Goal: Find specific page/section: Find specific page/section

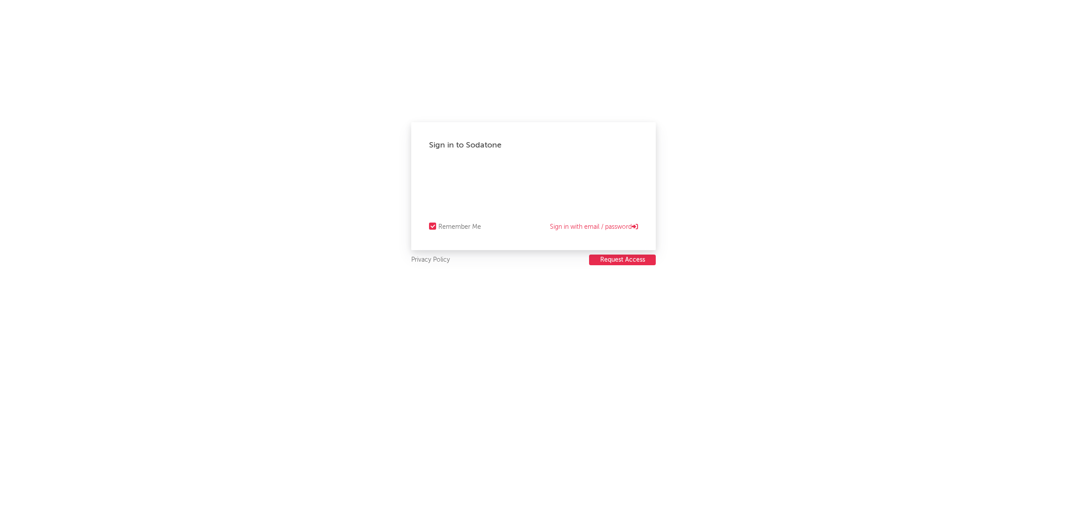
select select "recorded_music"
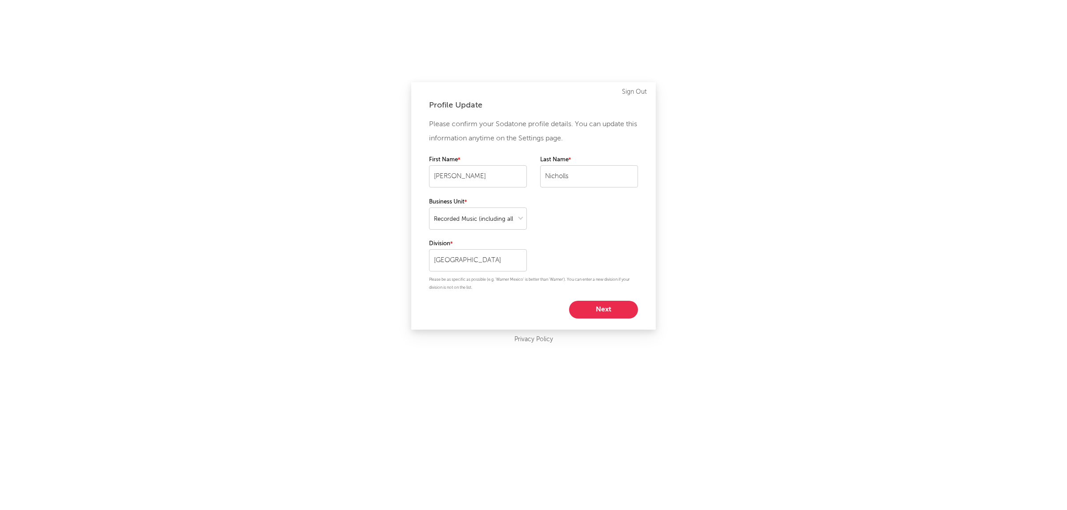
click at [592, 305] on button "Next" at bounding box center [603, 310] width 69 height 18
select select "other"
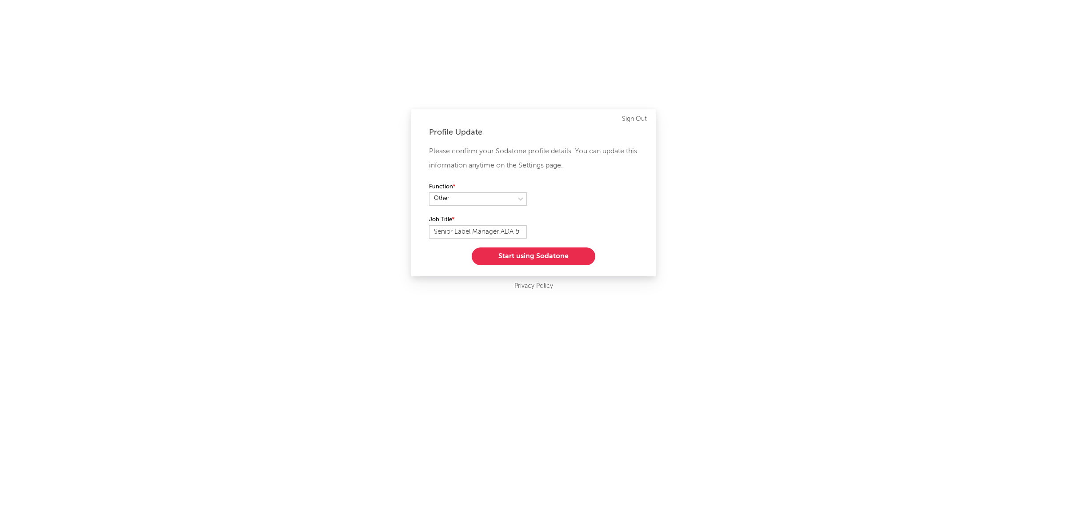
click at [547, 253] on button "Start using Sodatone" at bounding box center [534, 257] width 124 height 18
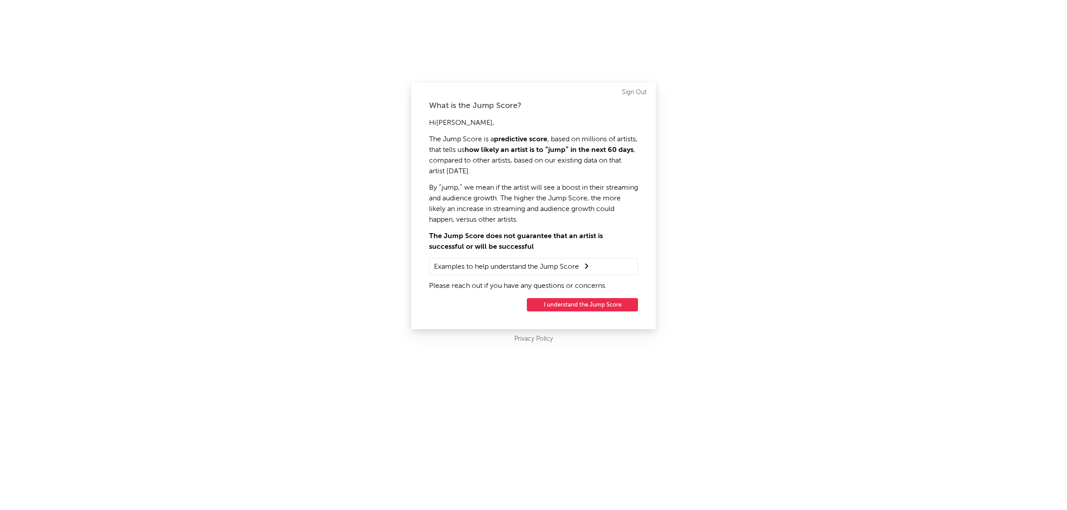
click at [577, 304] on button "I understand the Jump Score" at bounding box center [582, 304] width 111 height 13
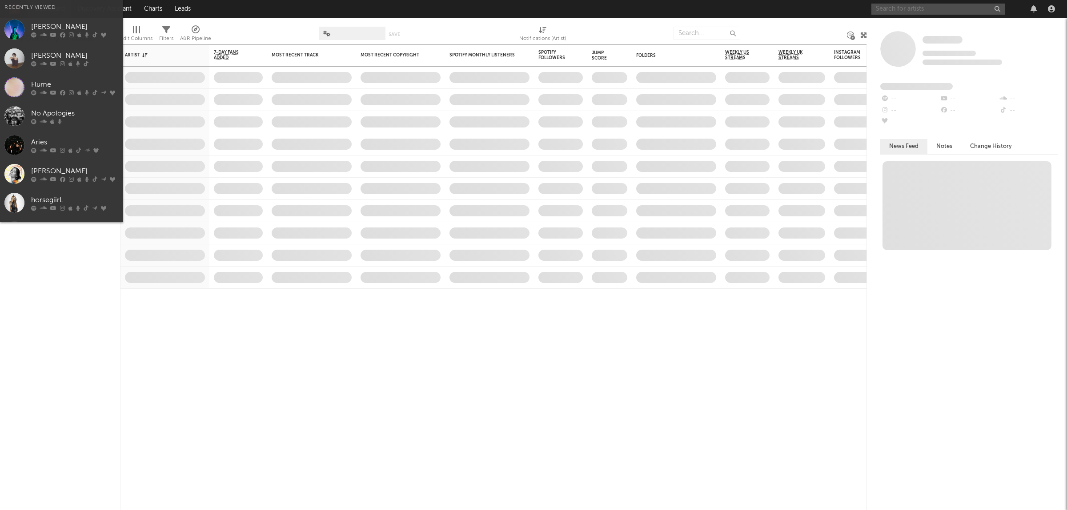
click at [898, 9] on input "text" at bounding box center [937, 9] width 133 height 11
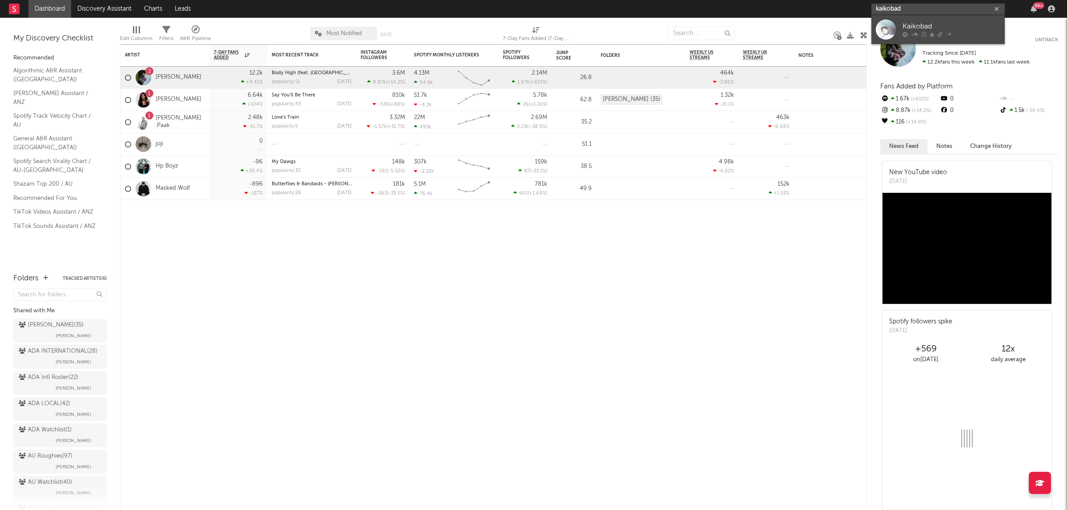
type input "kaikobad"
click at [935, 24] on div "Kaikobad" at bounding box center [951, 26] width 98 height 11
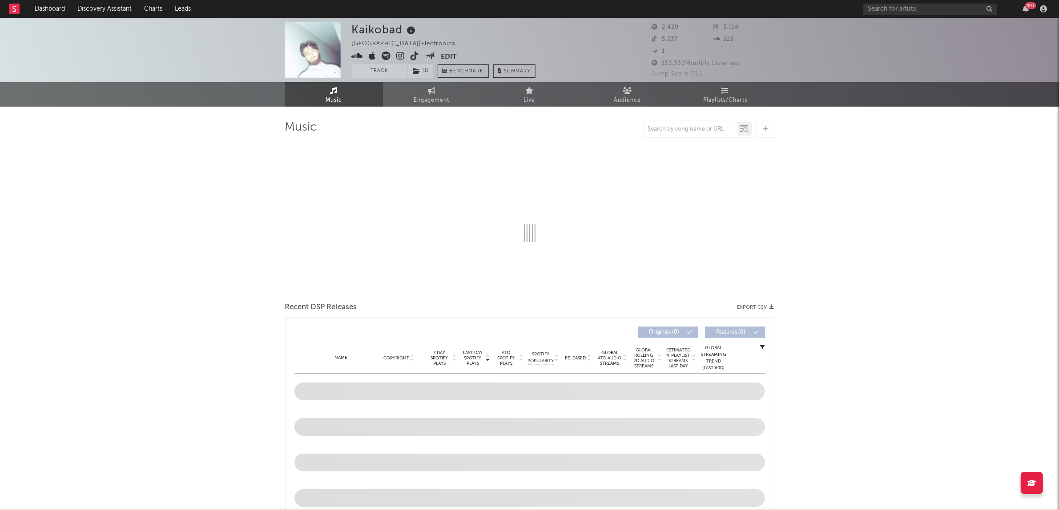
select select "1w"
